Goal: Task Accomplishment & Management: Use online tool/utility

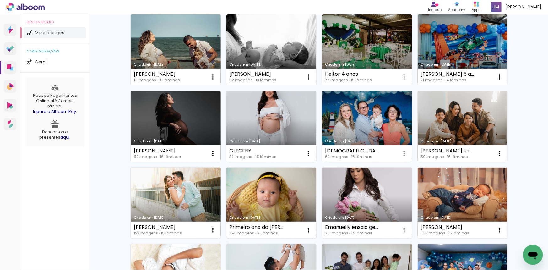
scroll to position [200, 0]
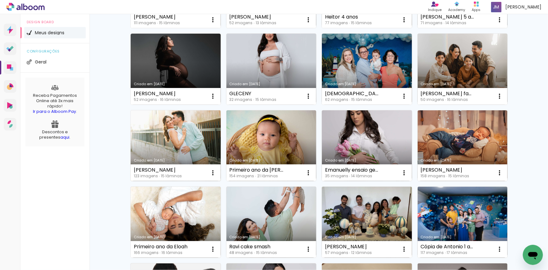
click at [177, 141] on link "Criado em [DATE]" at bounding box center [176, 145] width 90 height 71
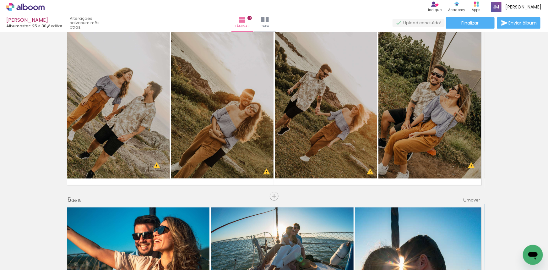
scroll to position [827, 0]
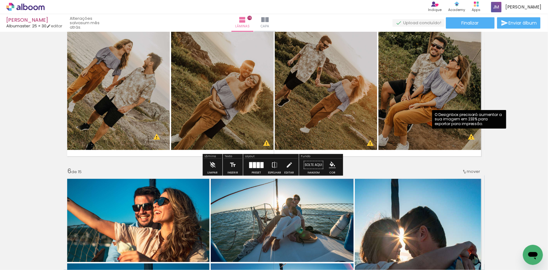
click at [471, 139] on quentale-photo at bounding box center [431, 71] width 106 height 155
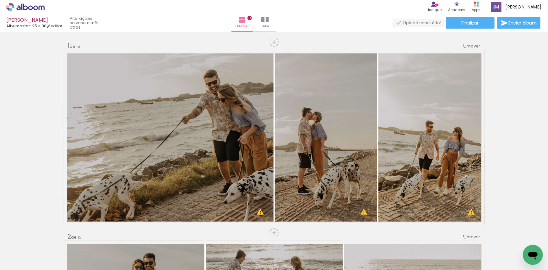
scroll to position [57, 0]
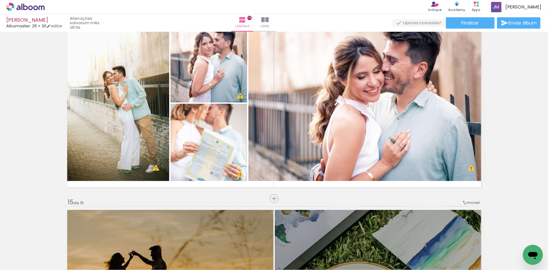
scroll to position [2425, 0]
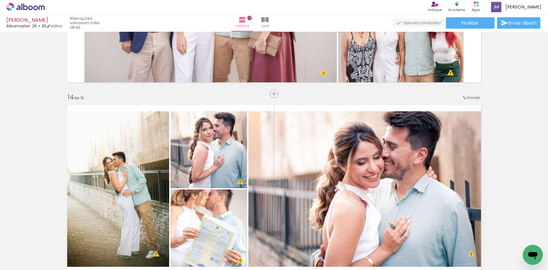
drag, startPoint x: 542, startPoint y: 220, endPoint x: 546, endPoint y: 219, distance: 3.3
click at [0, 0] on div "Inserir lâmina 1 de 15 Inserir lâmina 2 de 15 Inserir lâmina 3 de 15 Inserir lâ…" at bounding box center [0, 0] width 0 height 0
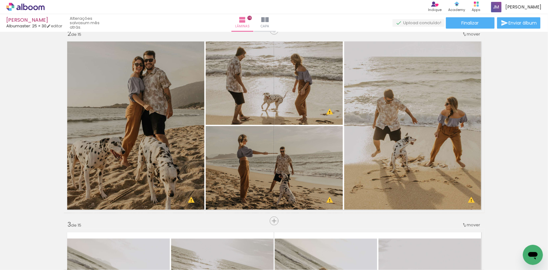
scroll to position [0, 0]
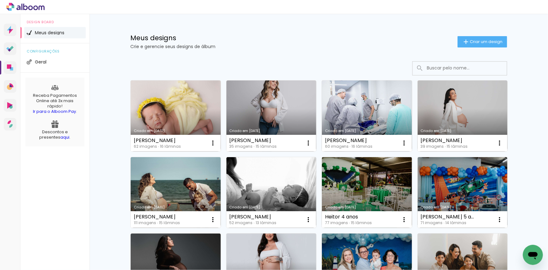
click at [452, 73] on input at bounding box center [467, 68] width 89 height 13
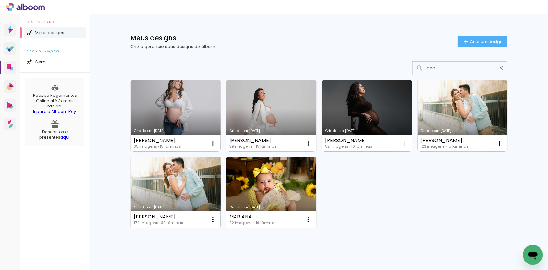
type input "ana"
type paper-input "ana"
click at [161, 180] on link "Criado em [DATE]" at bounding box center [176, 192] width 90 height 71
